Goal: Check status: Check status

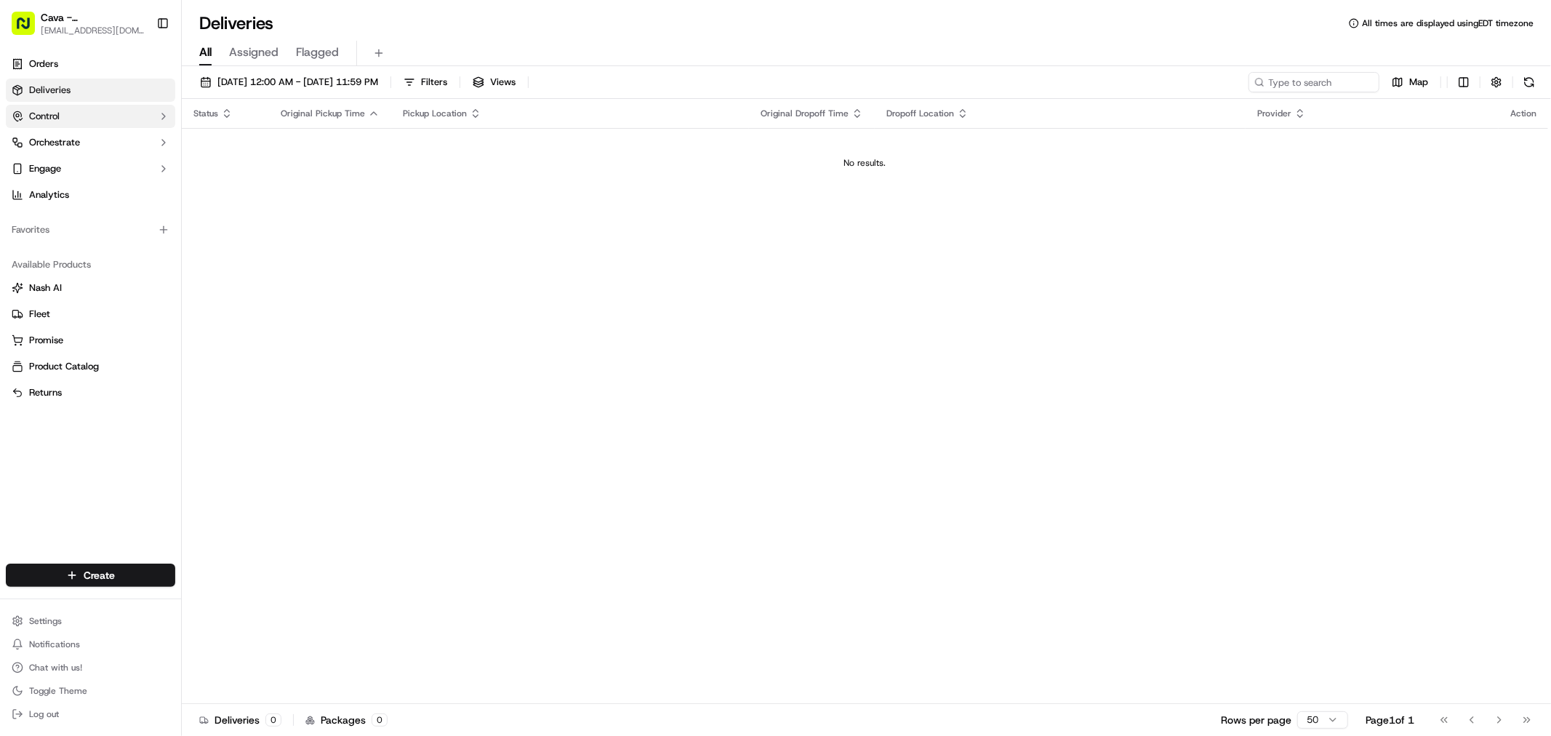
click at [92, 115] on button "Control" at bounding box center [90, 116] width 169 height 23
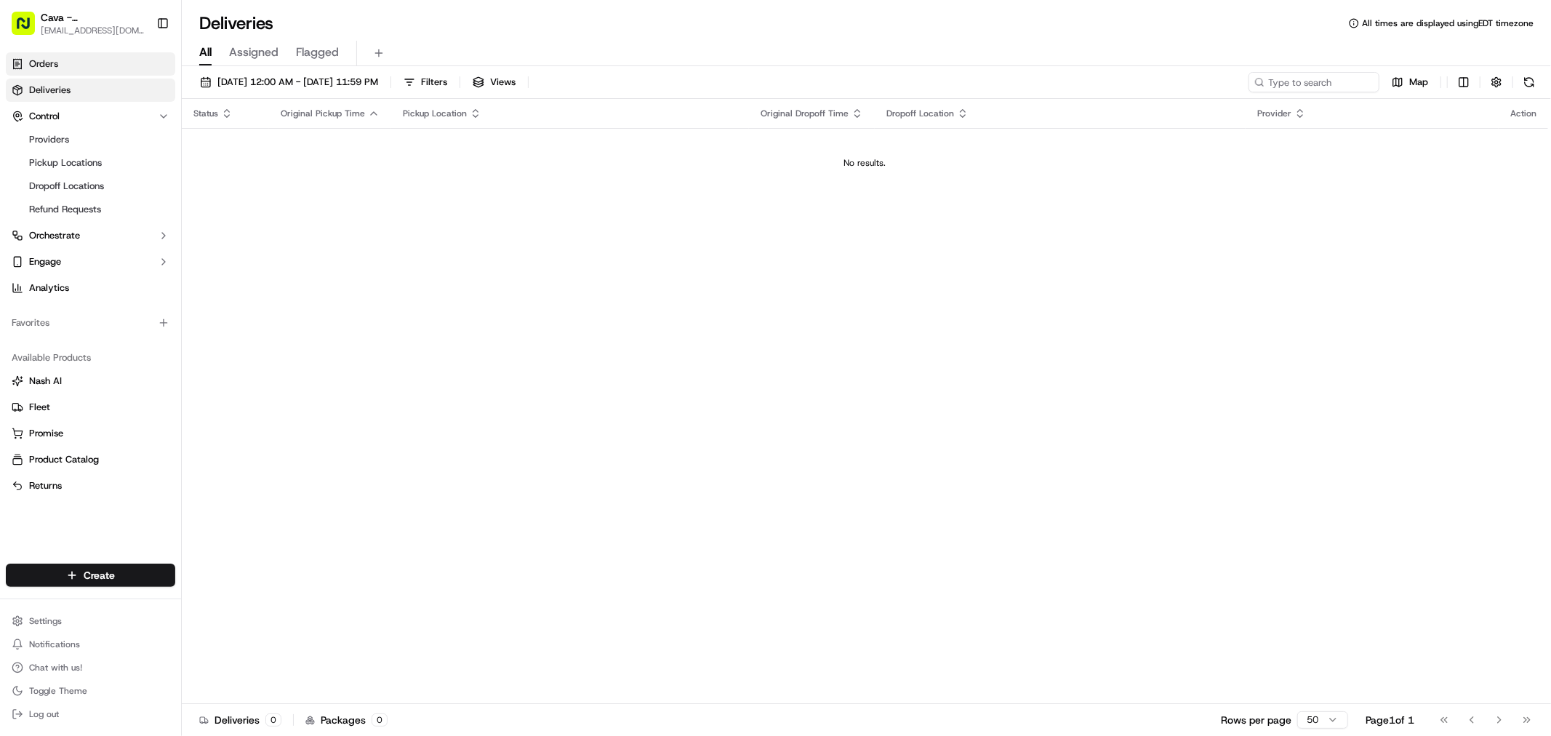
click at [78, 71] on link "Orders" at bounding box center [90, 63] width 169 height 23
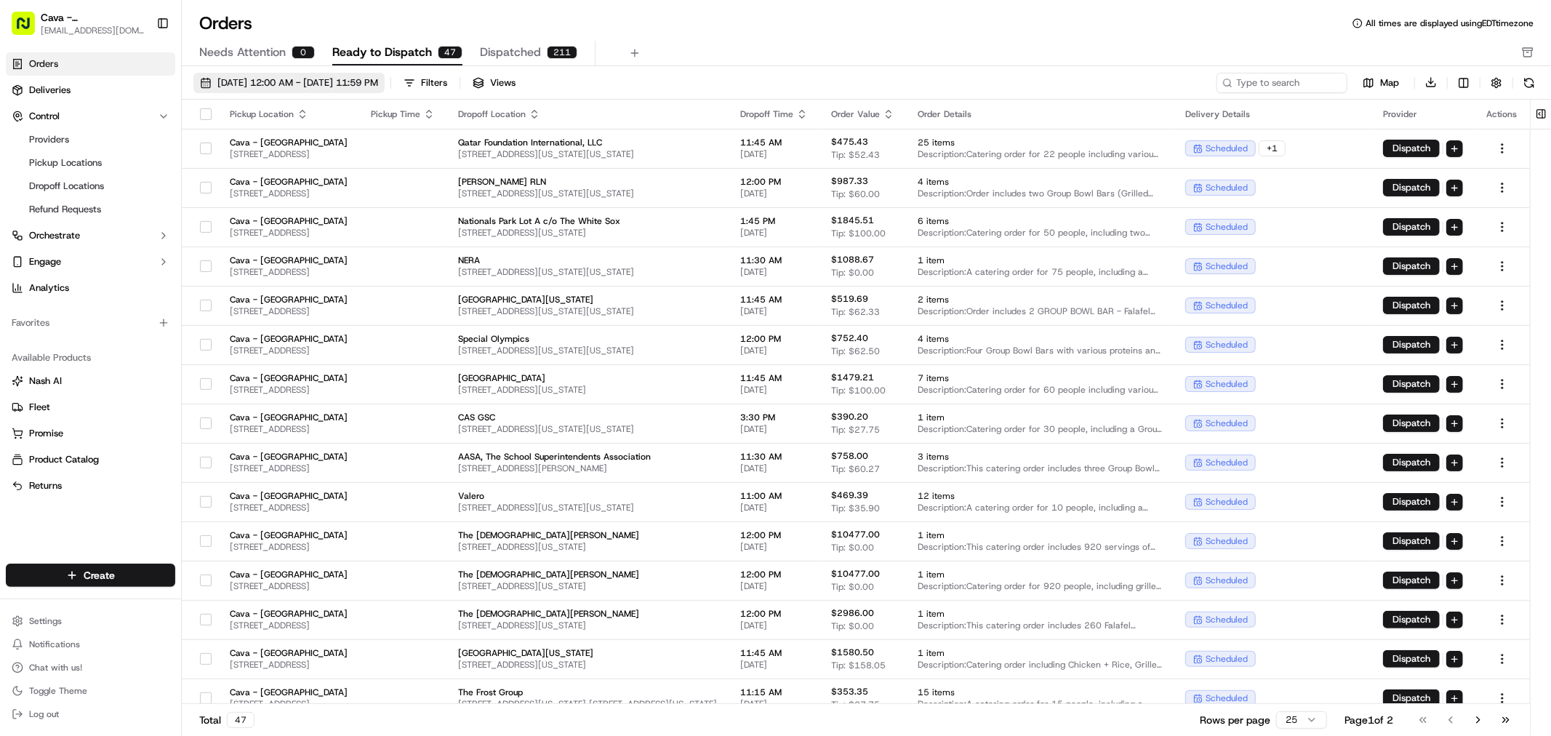
click at [358, 81] on span "[DATE] 12:00 AM - [DATE] 11:59 PM" at bounding box center [297, 82] width 161 height 13
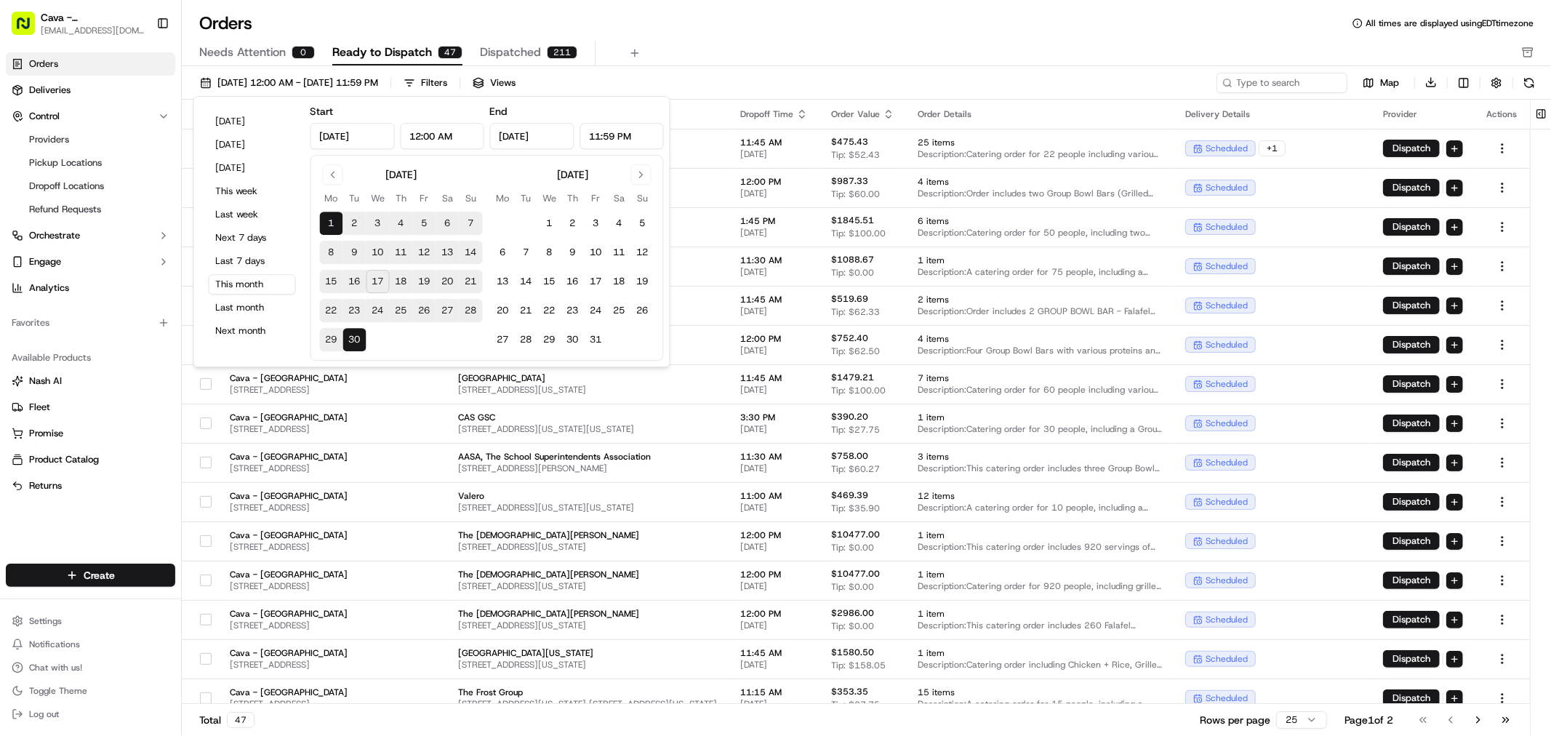
click at [389, 281] on button "17" at bounding box center [378, 281] width 23 height 23
type input "[DATE]"
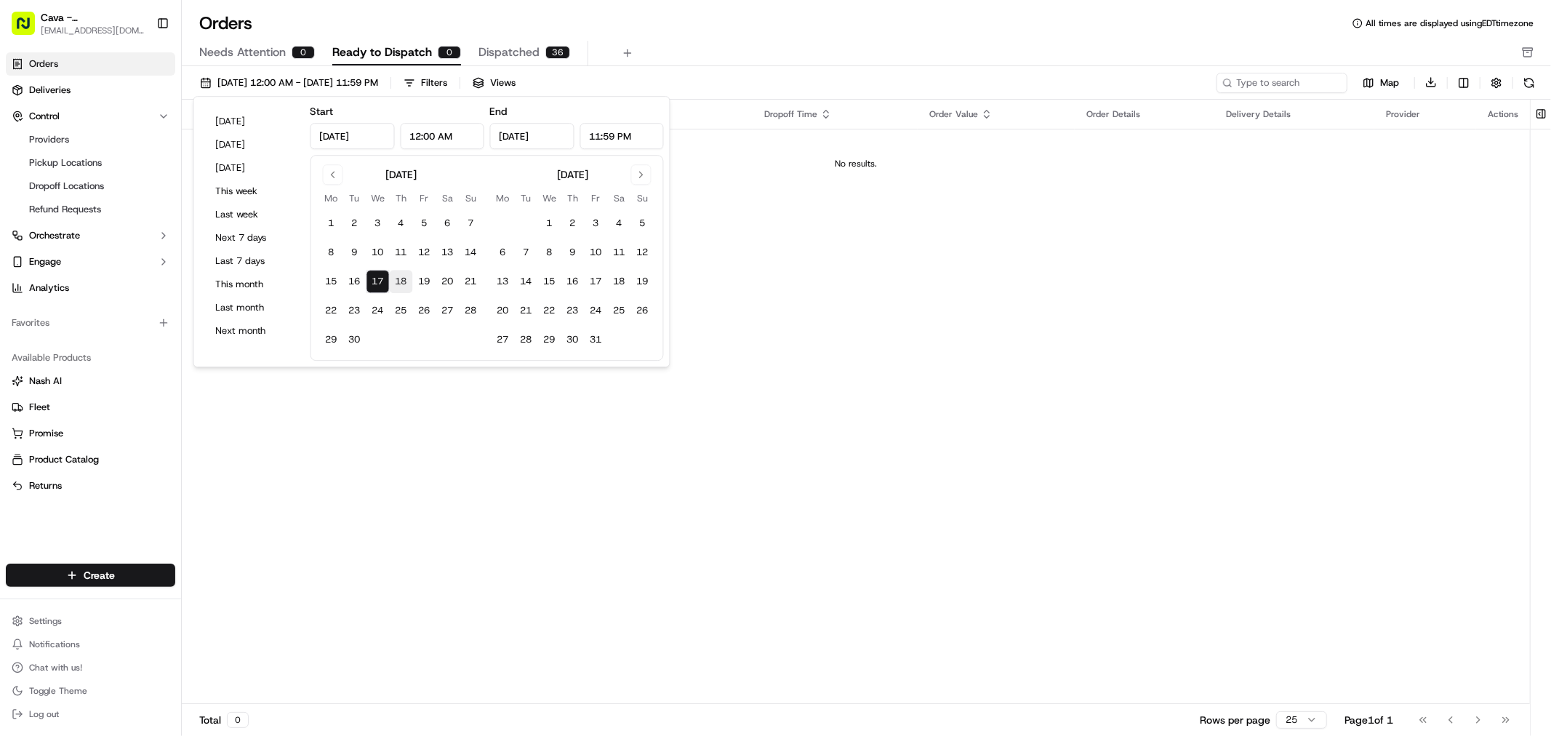
click at [394, 281] on button "18" at bounding box center [401, 281] width 23 height 23
type input "[DATE]"
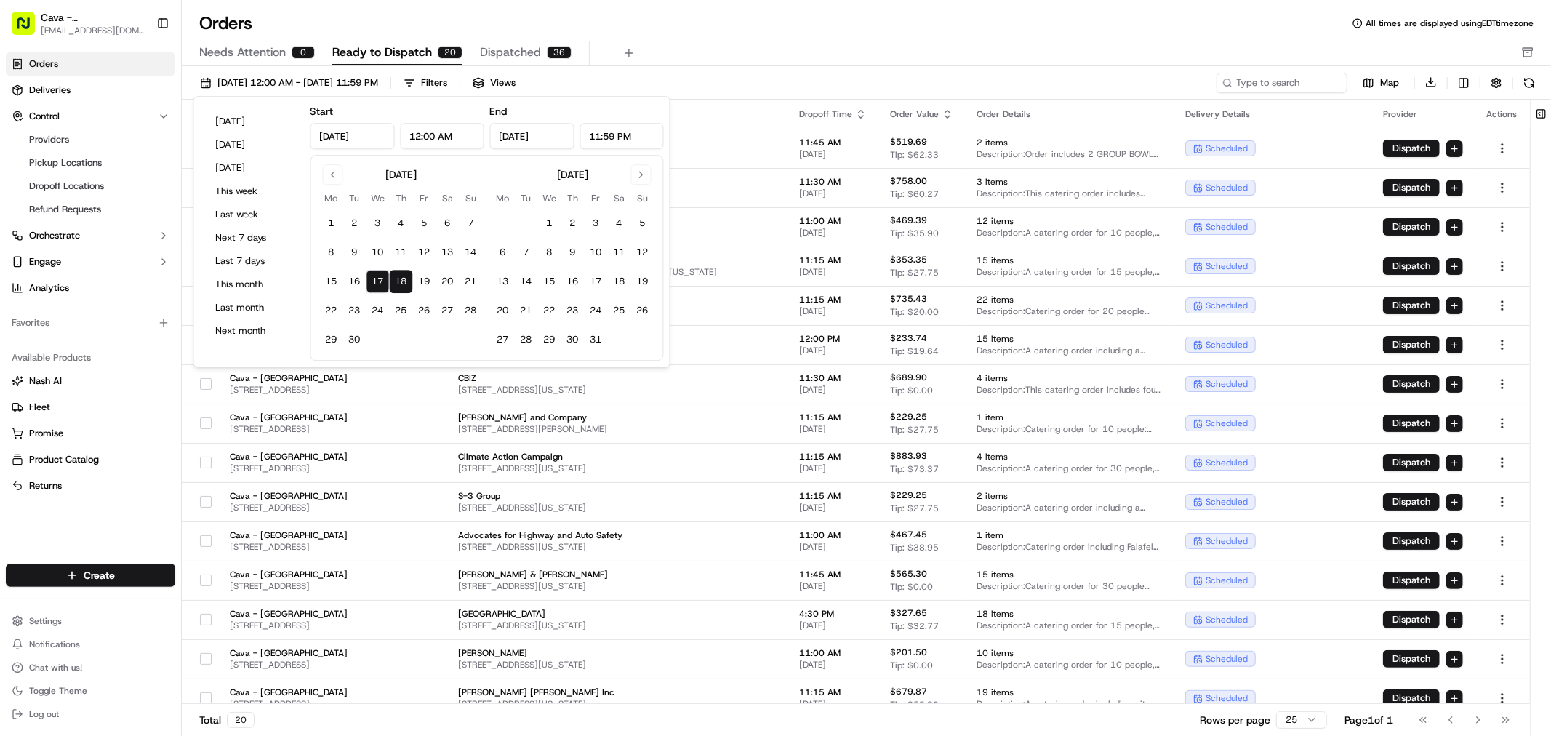
click at [771, 61] on div "Needs Attention 0 Ready to Dispatch 20 Dispatched 36" at bounding box center [856, 53] width 1314 height 25
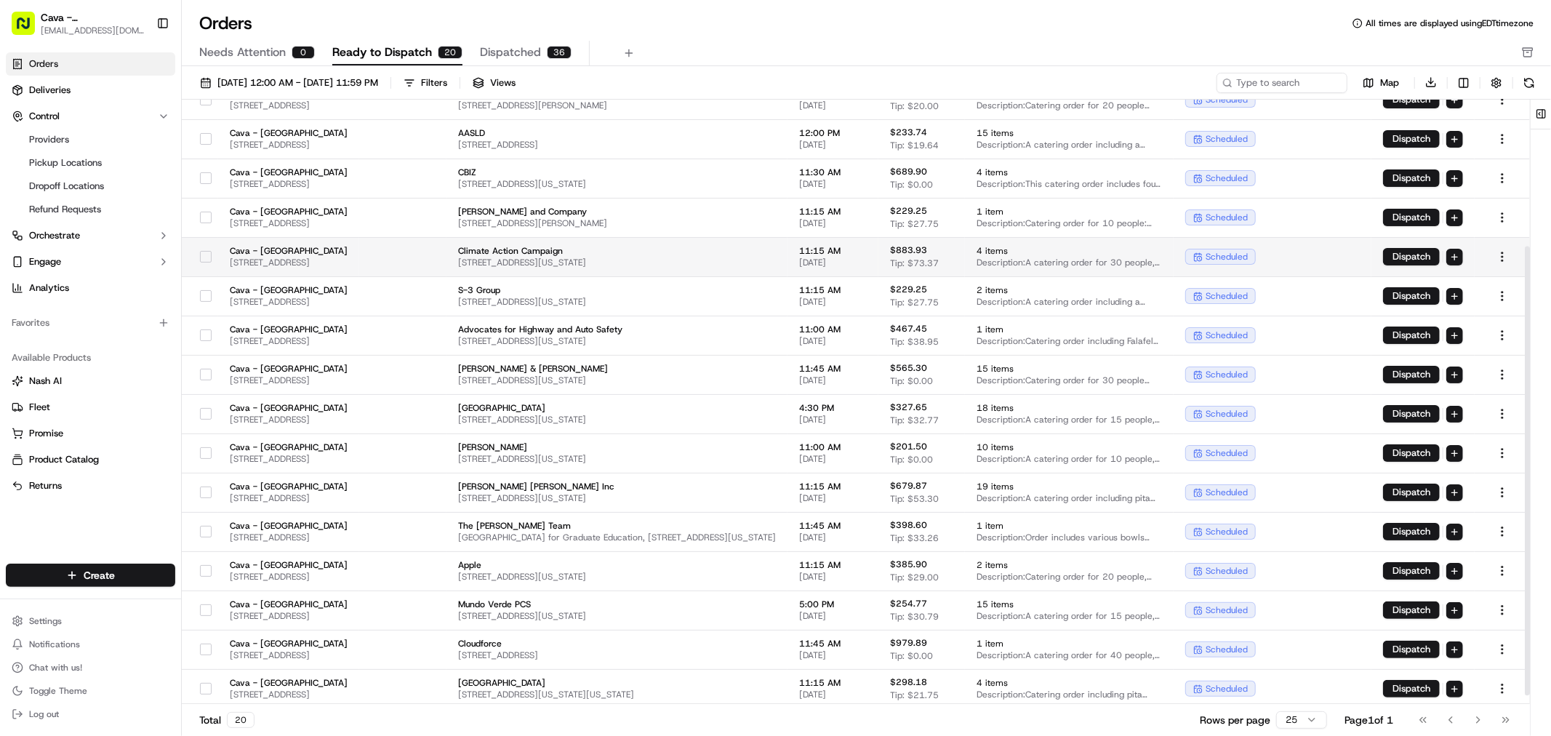
scroll to position [209, 0]
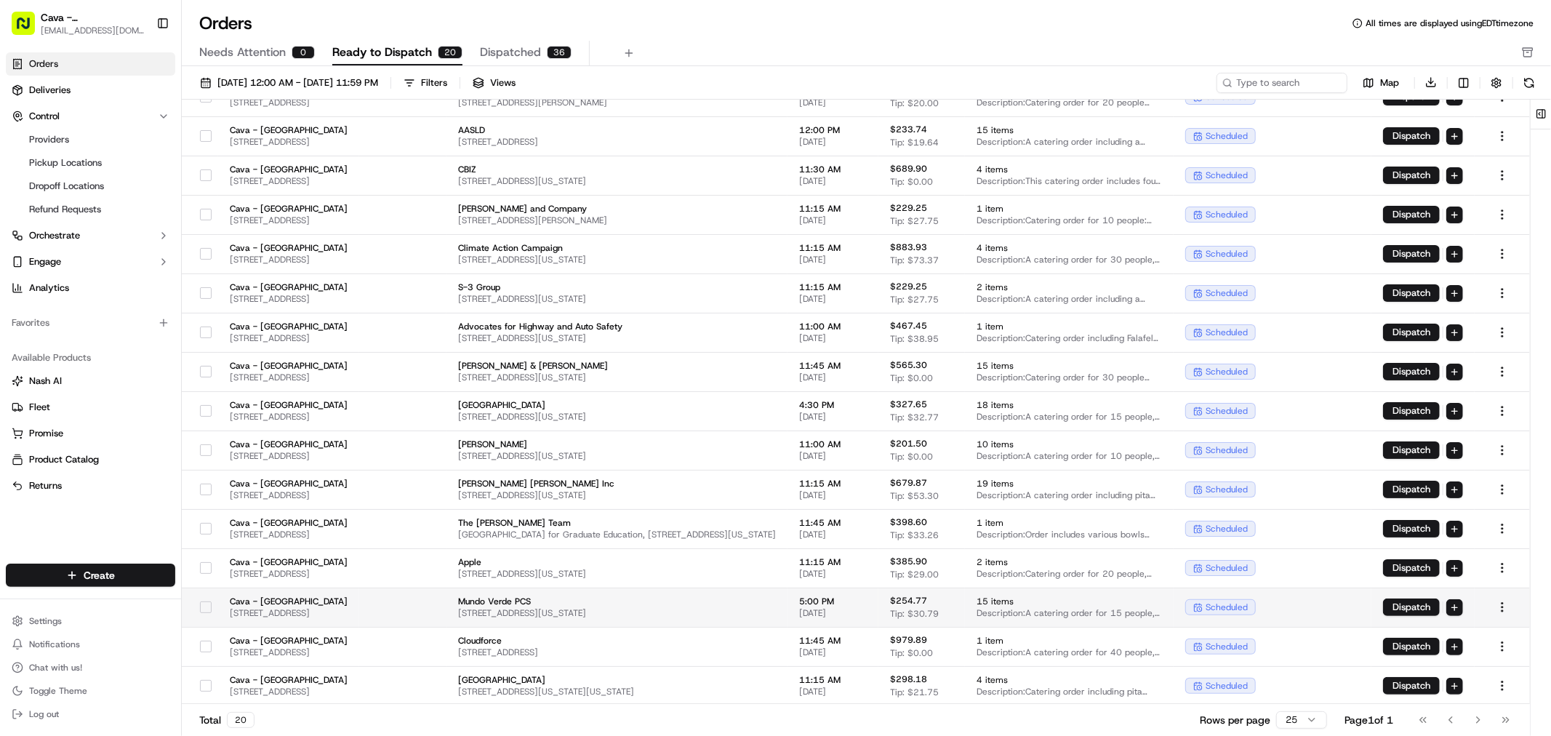
click at [213, 604] on div at bounding box center [205, 607] width 25 height 23
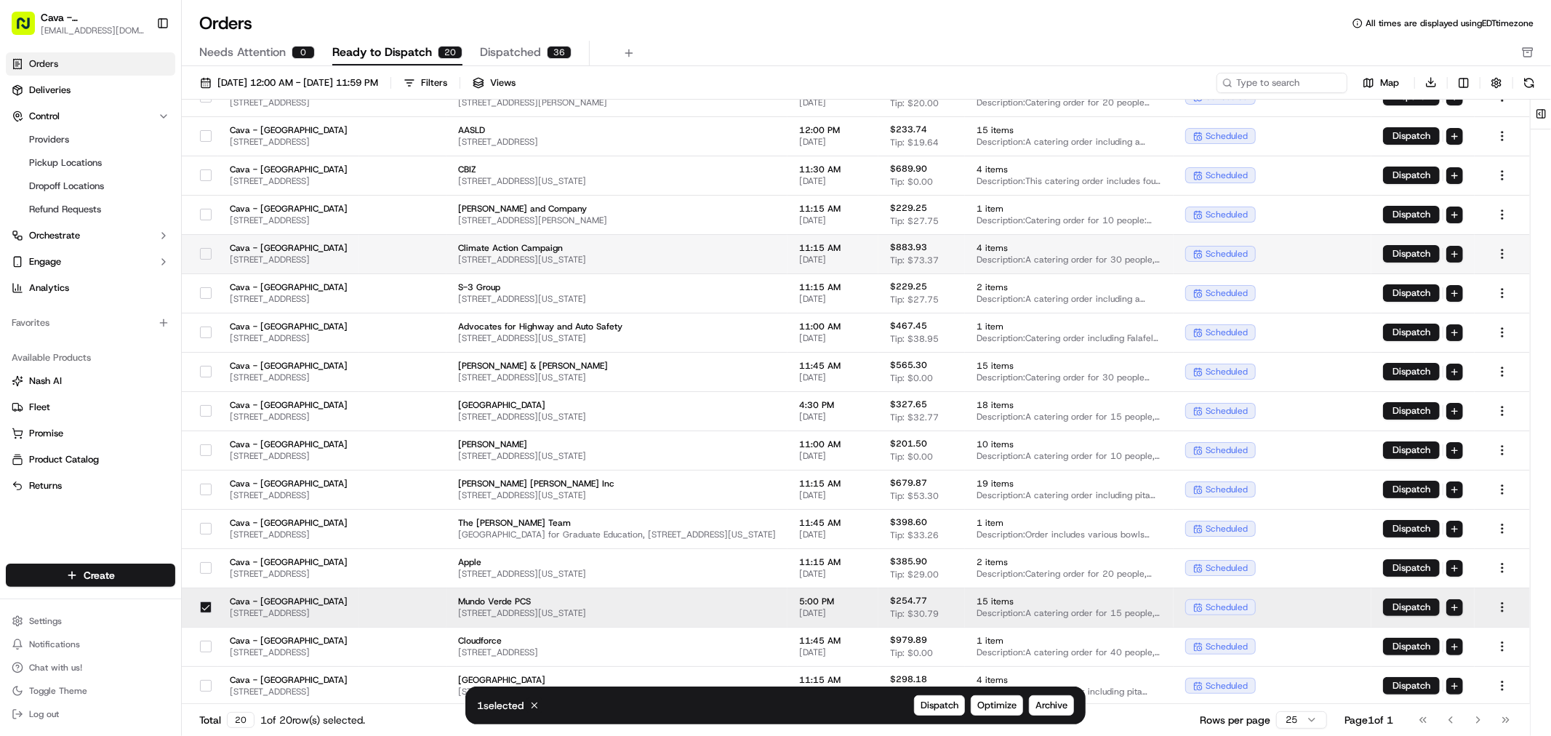
click at [205, 255] on button "button" at bounding box center [206, 254] width 12 height 12
click at [1044, 702] on span "Archive" at bounding box center [1052, 705] width 32 height 13
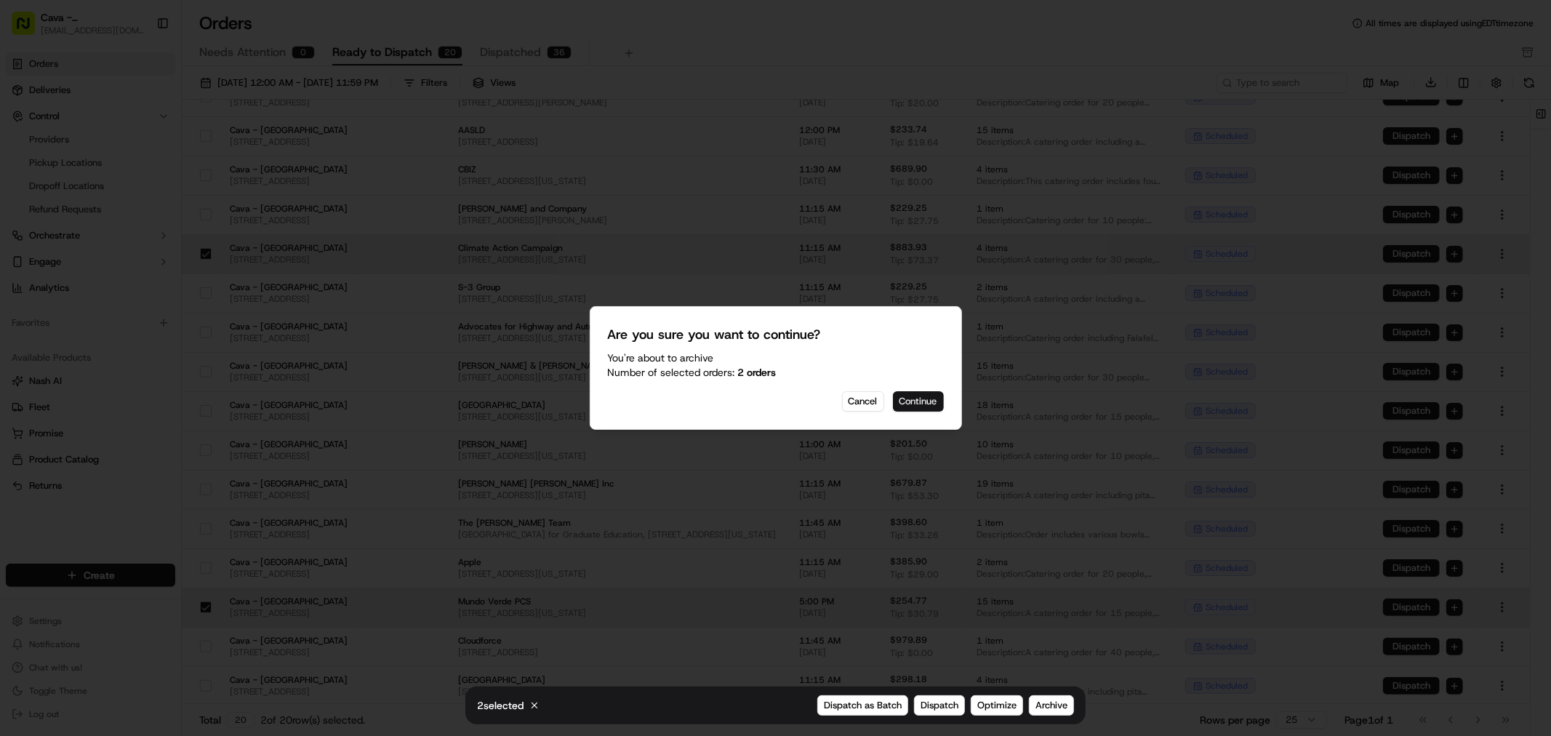
click at [934, 404] on button "Continue" at bounding box center [918, 401] width 51 height 20
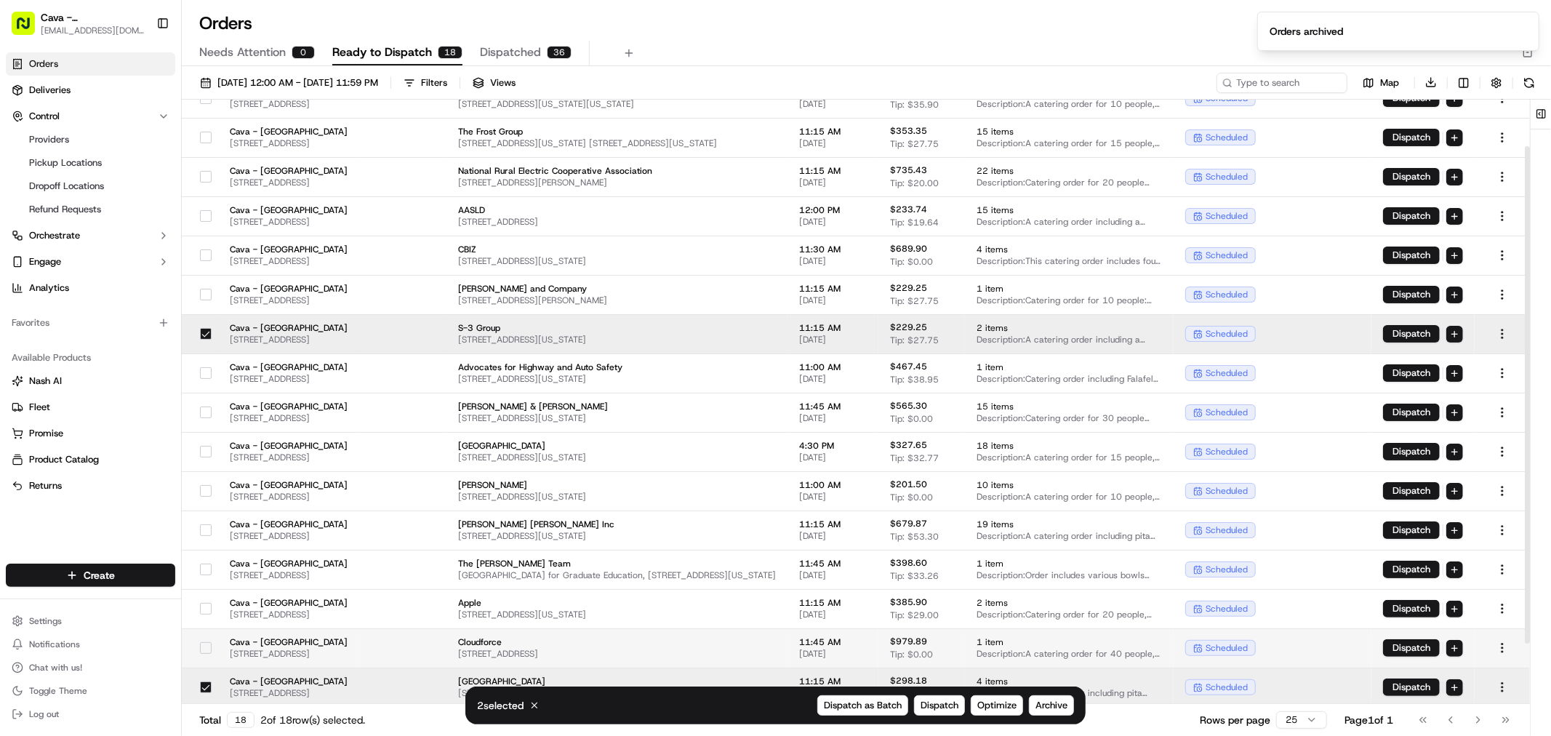
scroll to position [129, 0]
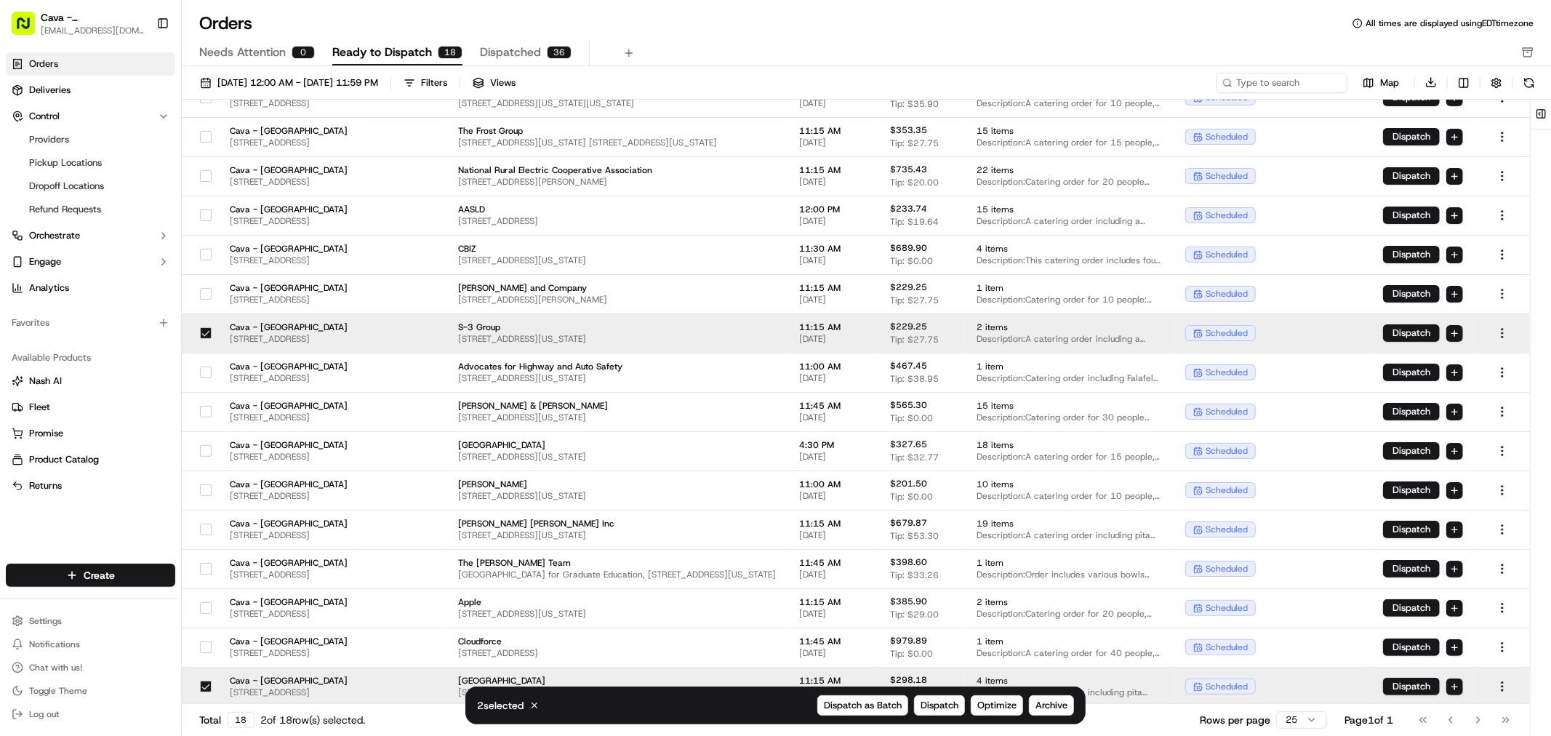
click at [204, 685] on button "button" at bounding box center [206, 687] width 12 height 12
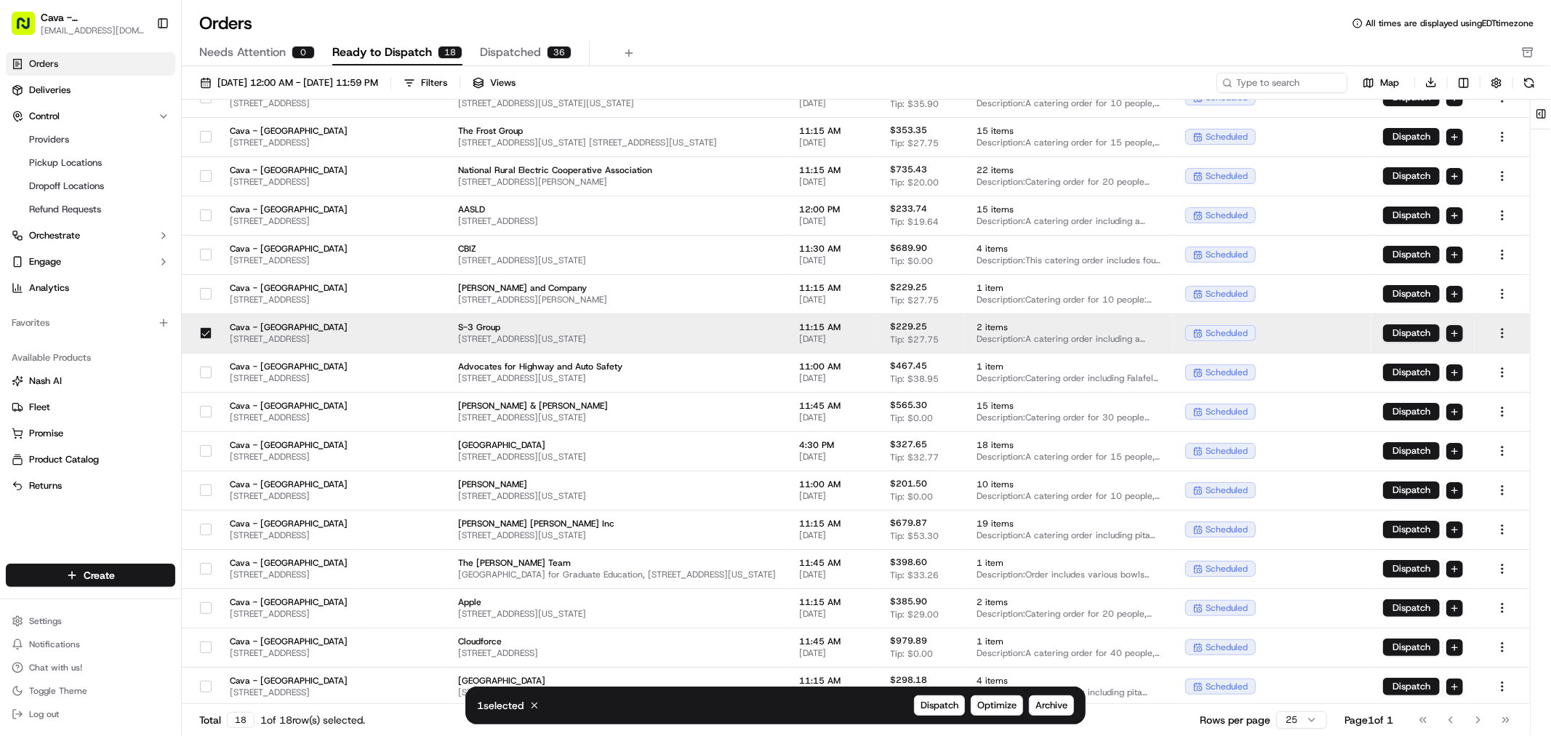
click at [209, 328] on button "button" at bounding box center [206, 333] width 12 height 12
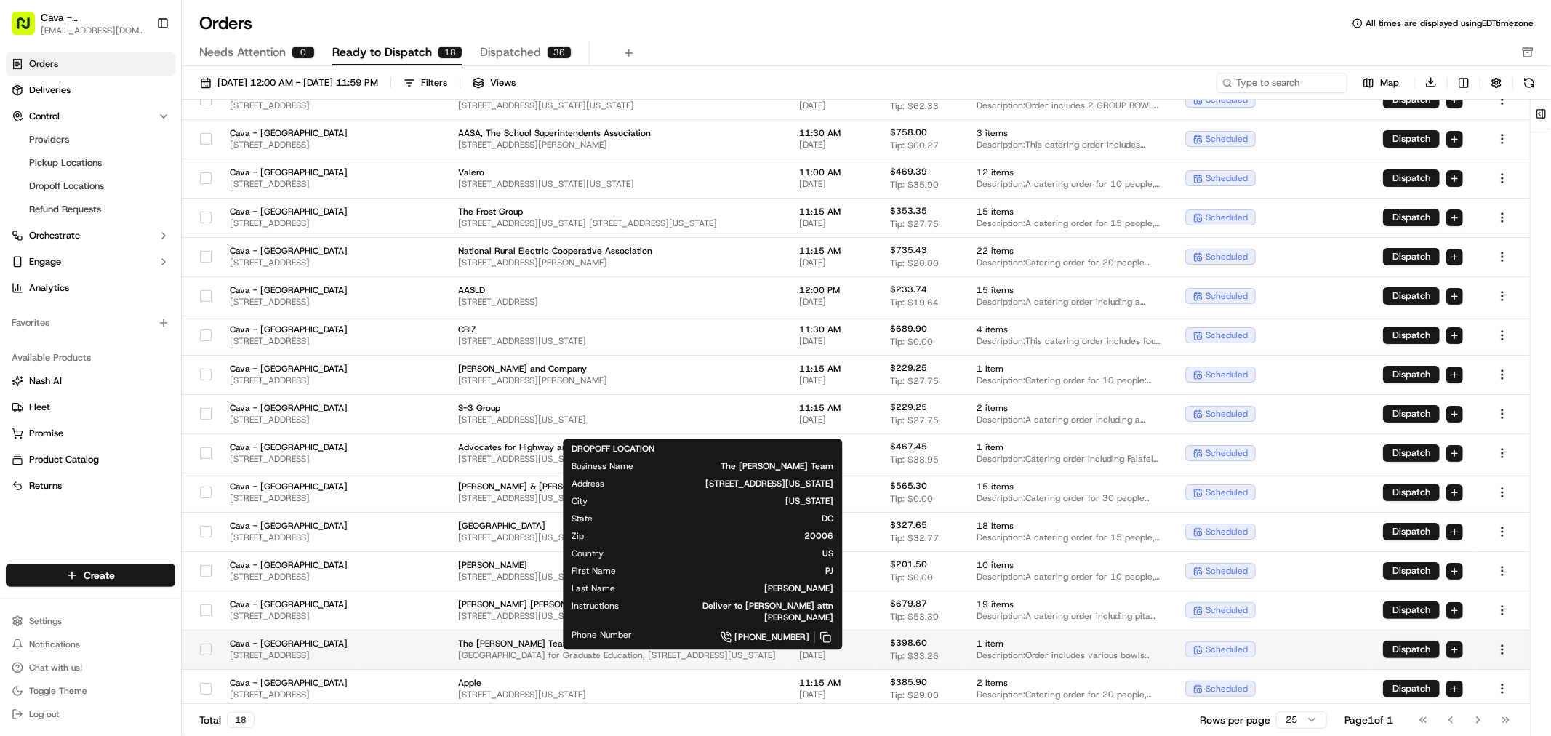
scroll to position [0, 0]
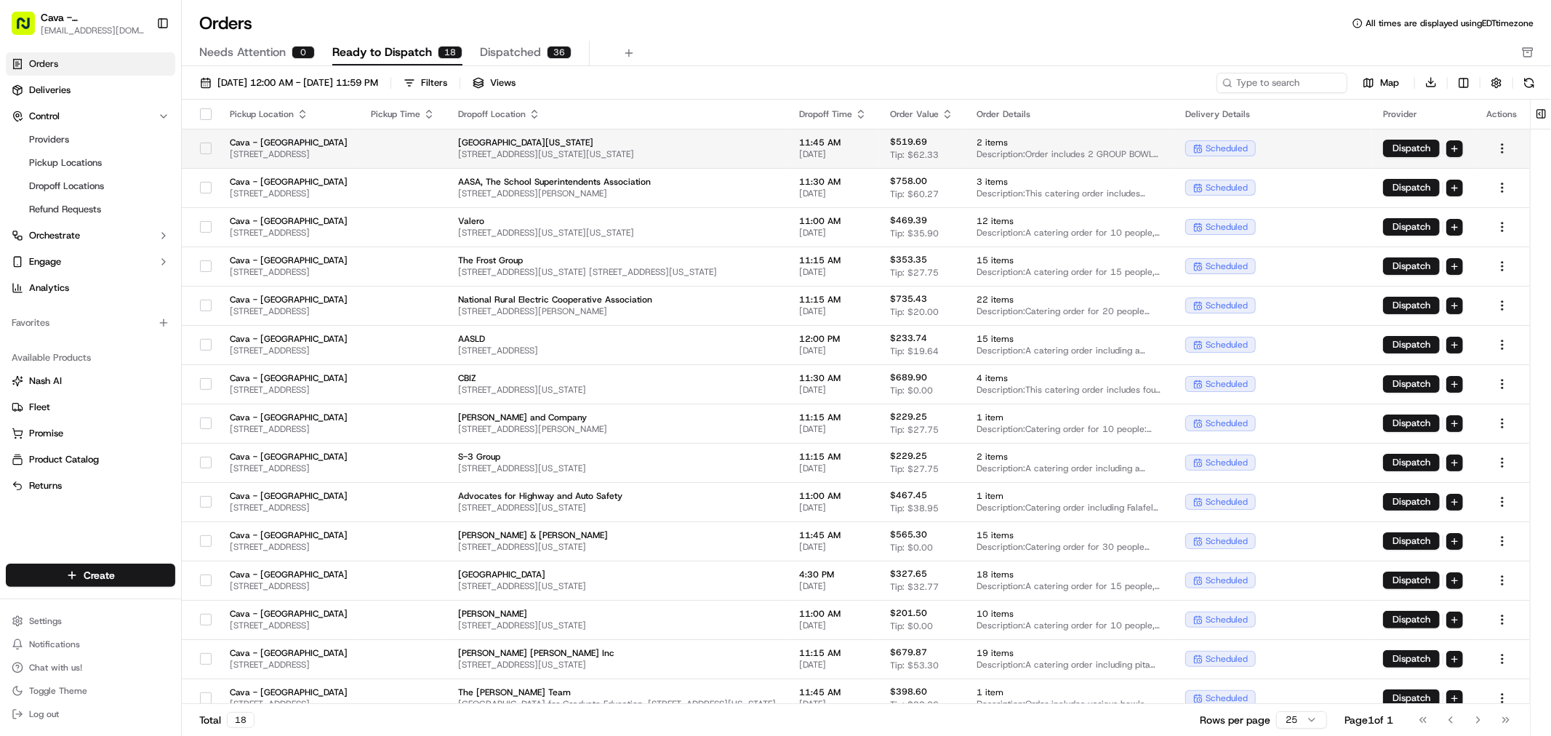
click at [207, 145] on button "button" at bounding box center [206, 149] width 12 height 12
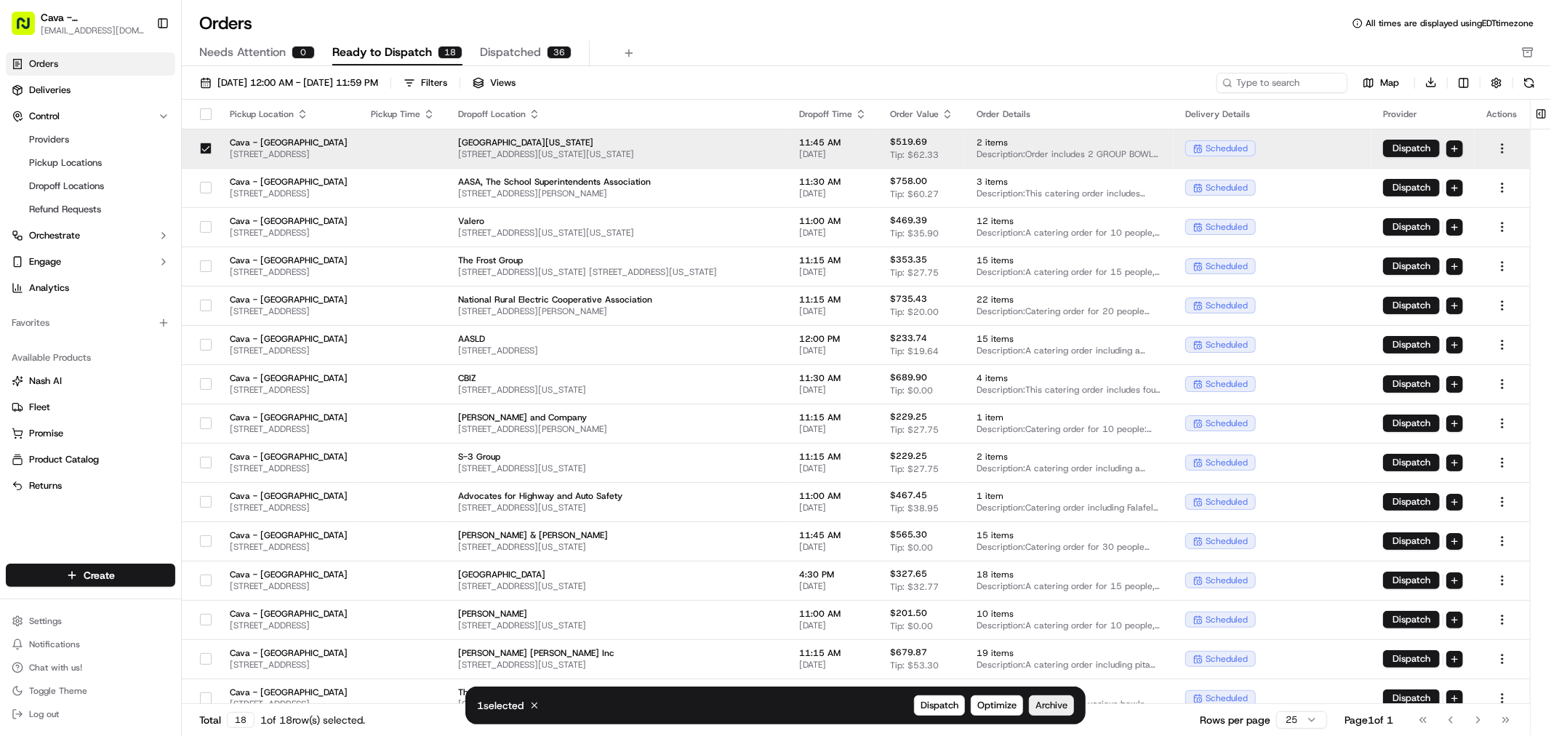
click at [1055, 704] on span "Archive" at bounding box center [1052, 705] width 32 height 13
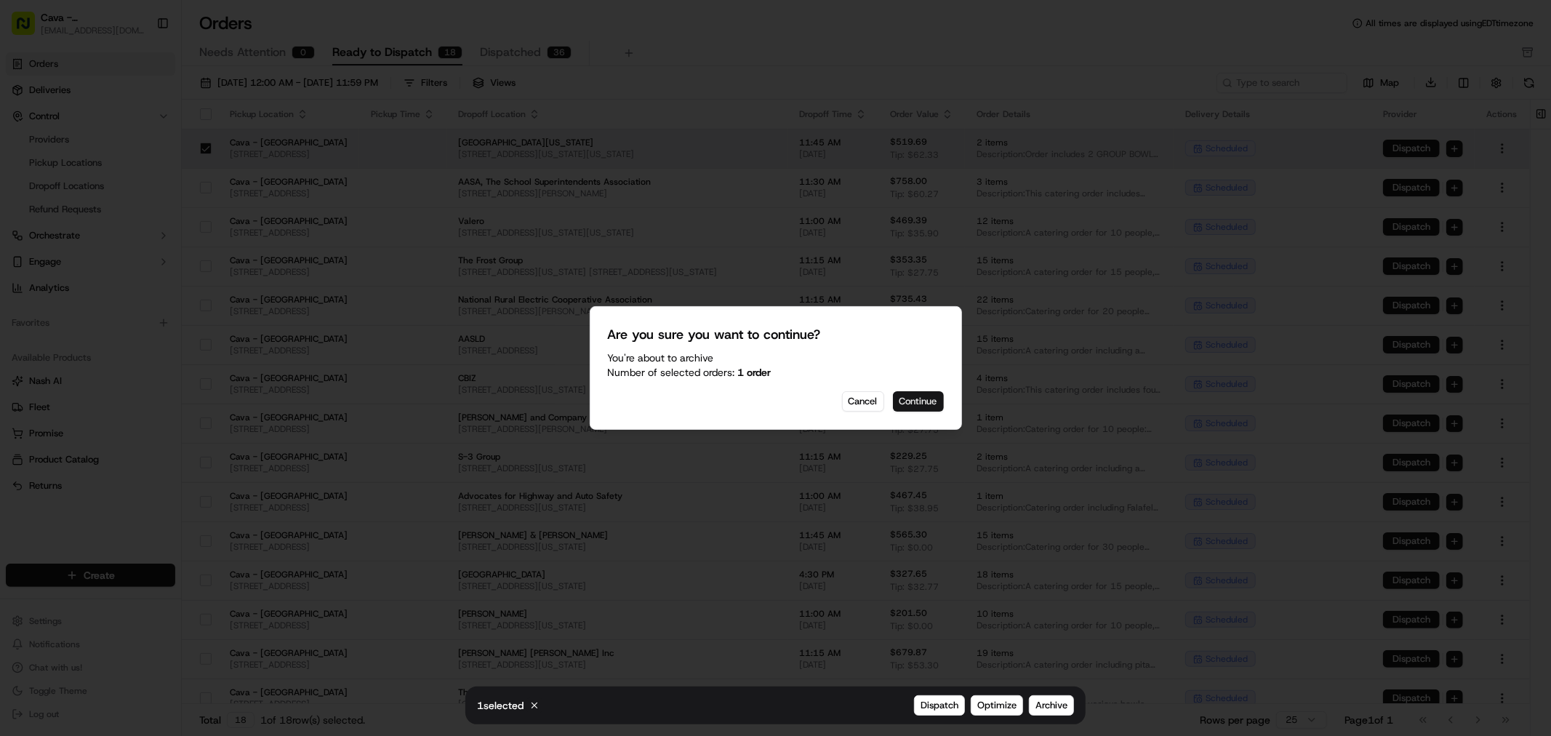
click at [921, 396] on button "Continue" at bounding box center [918, 401] width 51 height 20
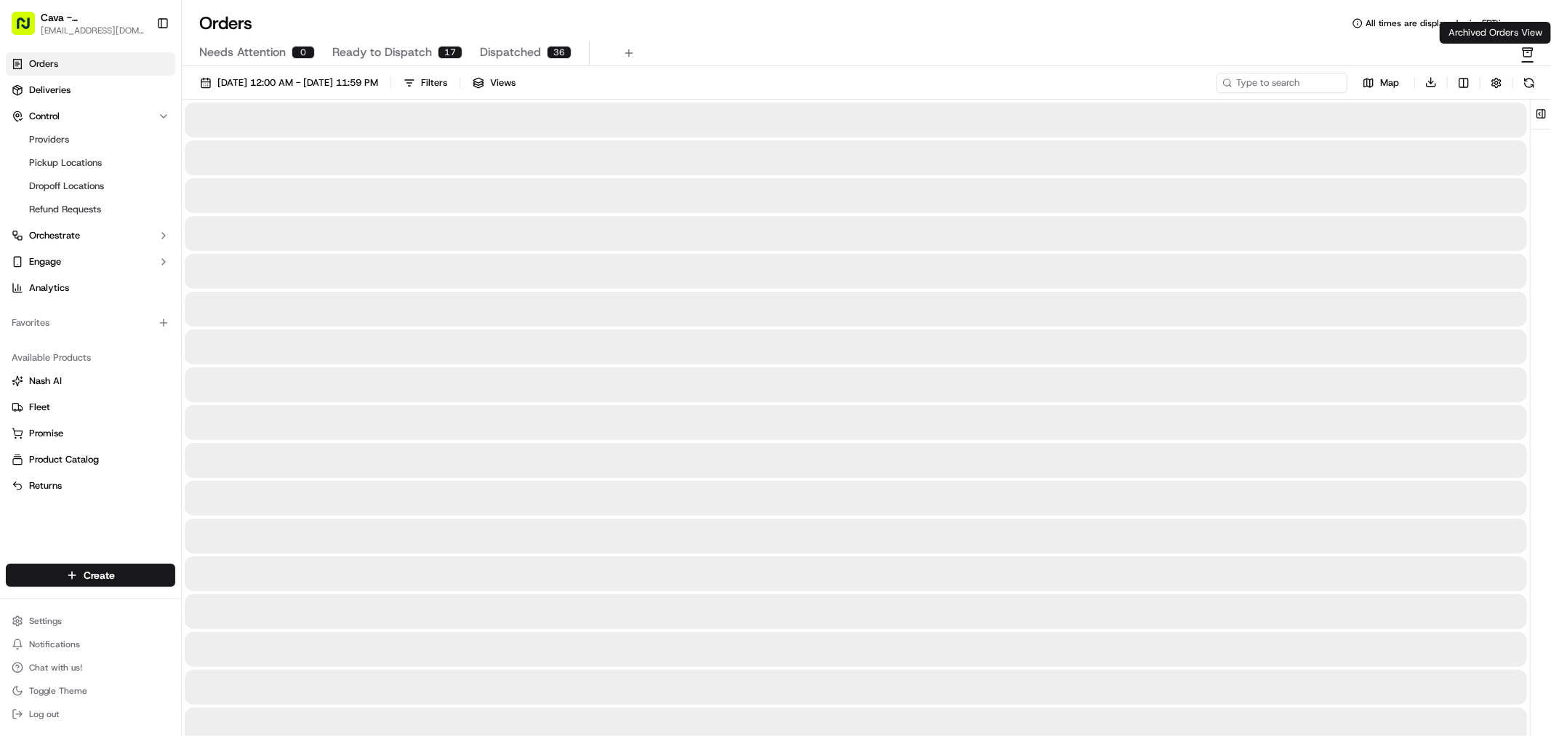
click at [1531, 56] on icon "button" at bounding box center [1528, 53] width 8 height 7
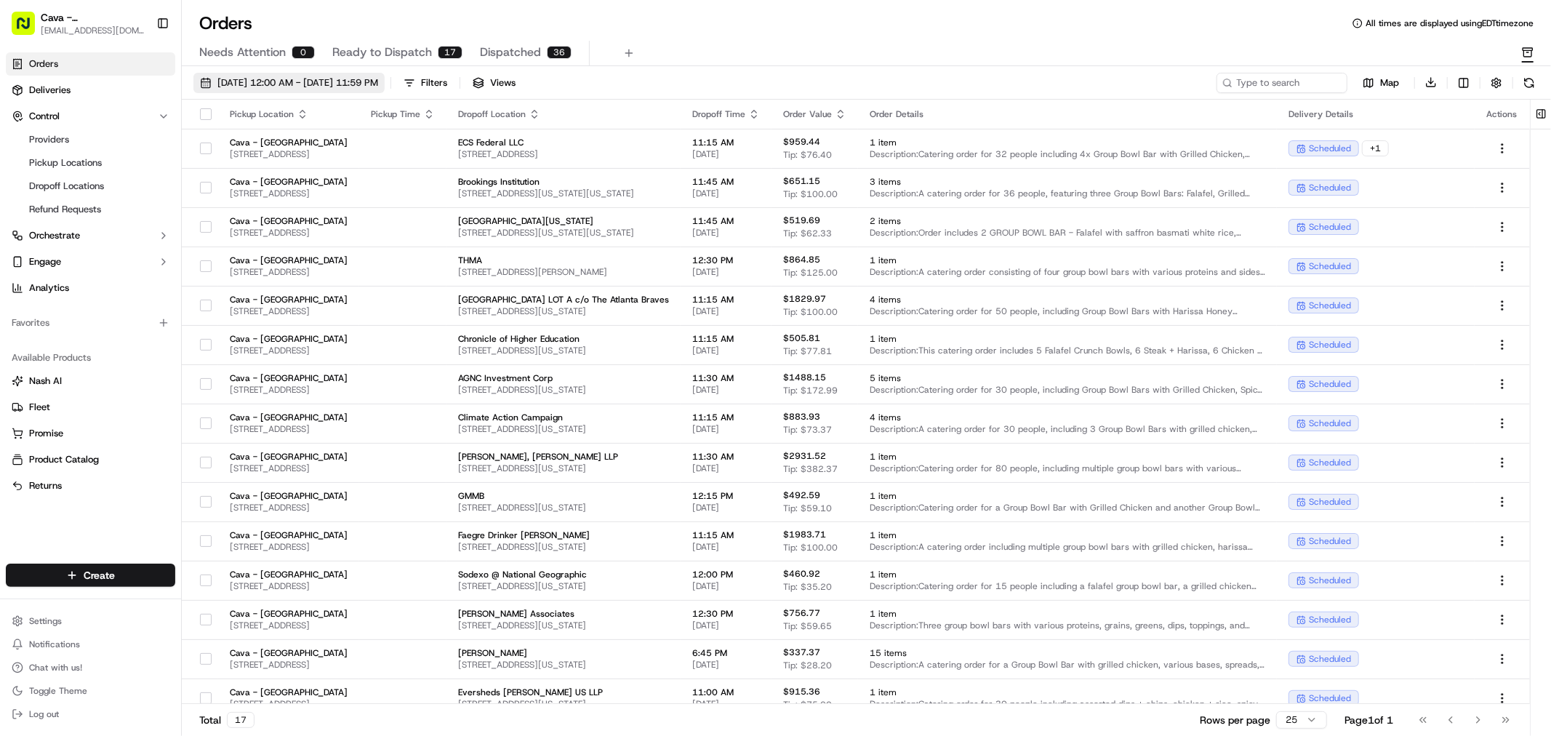
click at [378, 84] on span "[DATE] 12:00 AM - [DATE] 11:59 PM" at bounding box center [297, 82] width 161 height 13
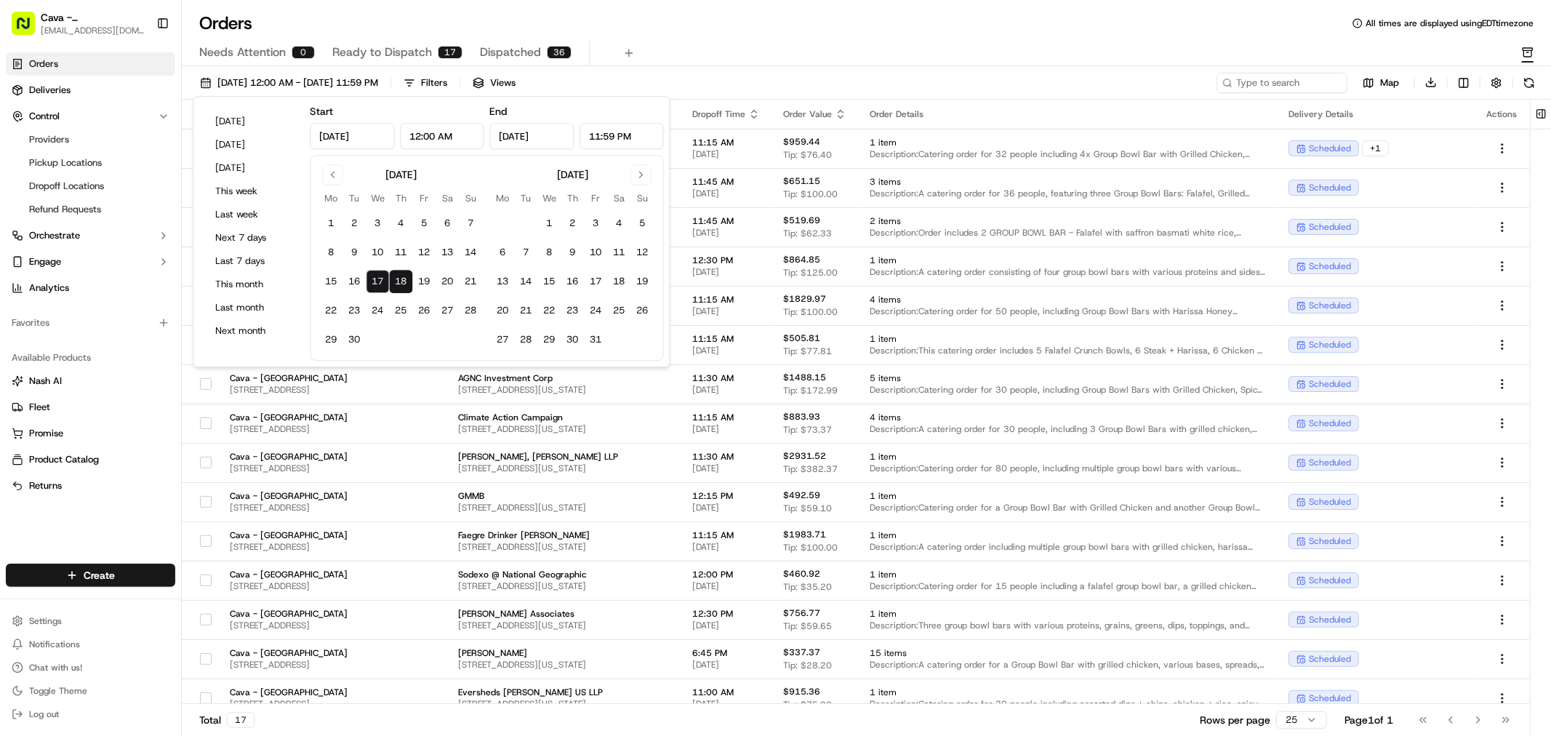
click at [407, 287] on button "18" at bounding box center [401, 281] width 23 height 23
type input "[DATE]"
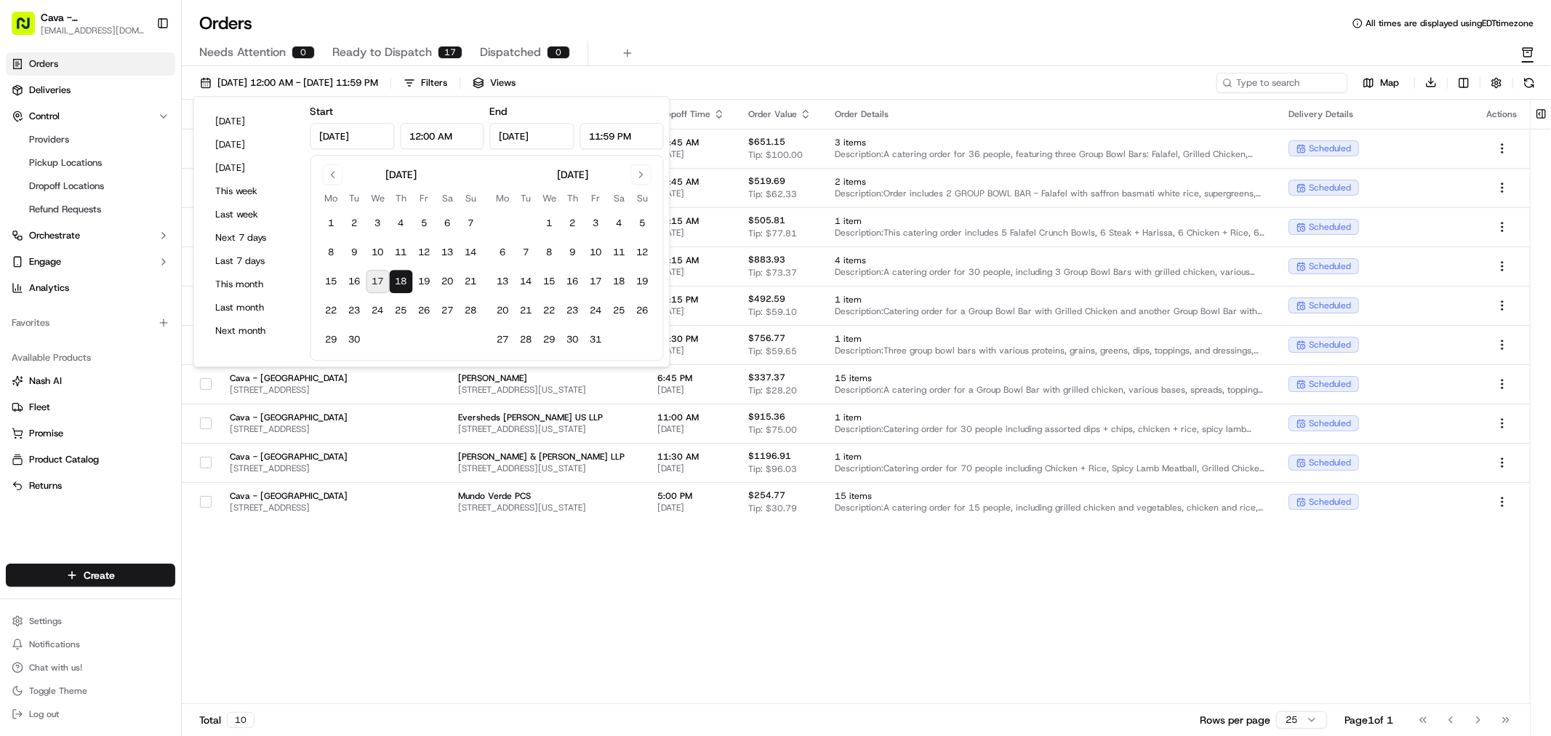
click at [412, 558] on div "Pickup Location Pickup Time Dropoff Location Dropoff Time Order Value Order Det…" at bounding box center [856, 402] width 1348 height 605
